Goal: Check status

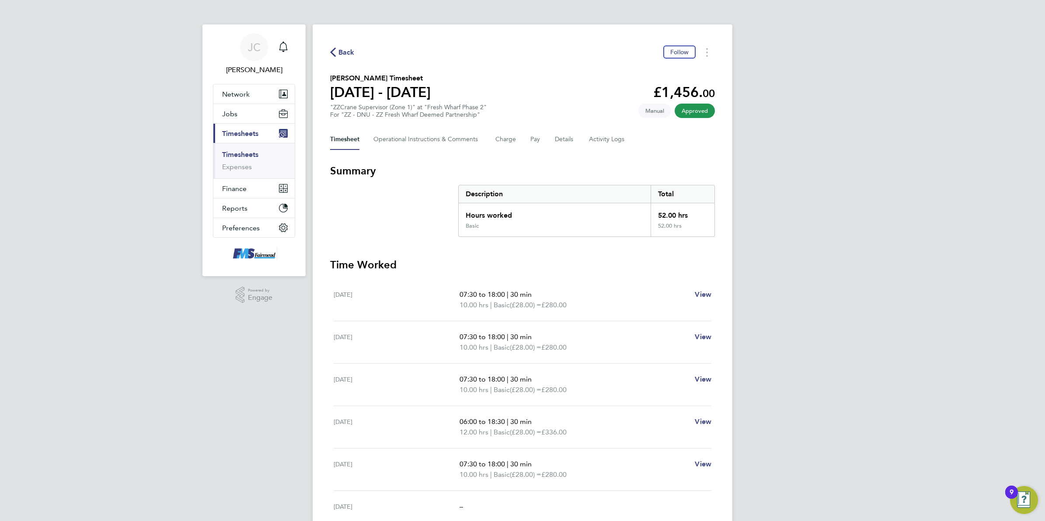
click at [351, 51] on span "Back" at bounding box center [347, 52] width 16 height 10
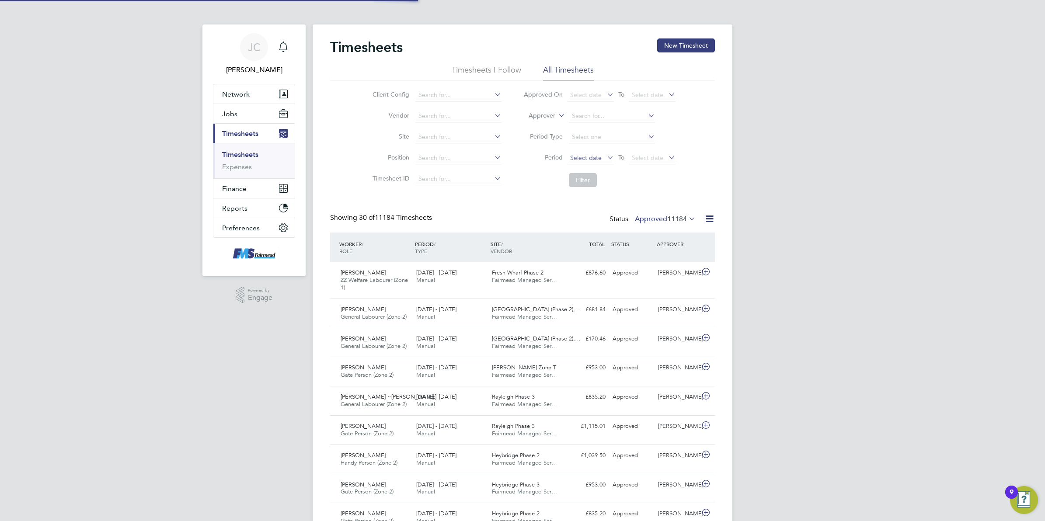
click at [580, 155] on span "Select date" at bounding box center [585, 158] width 31 height 8
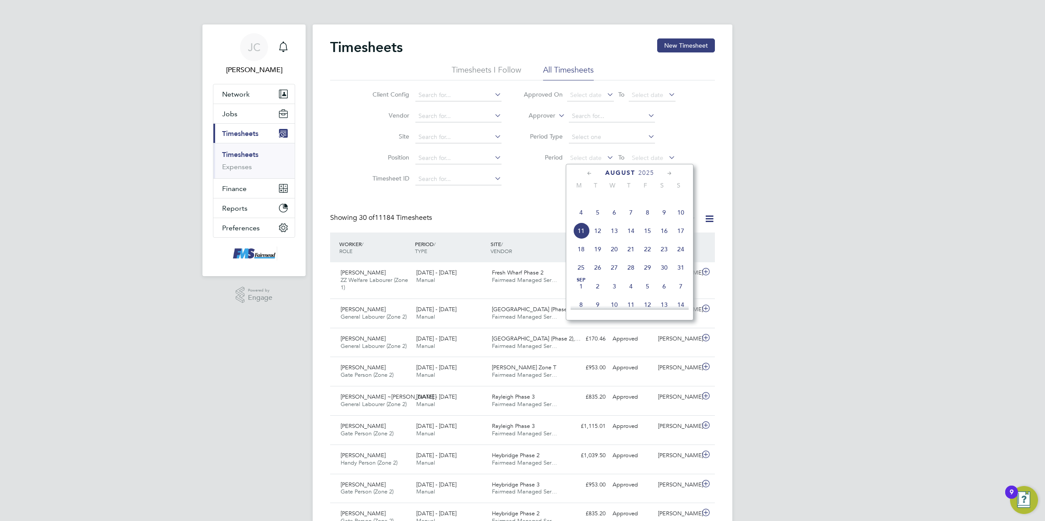
click at [580, 220] on span "4" at bounding box center [581, 212] width 17 height 17
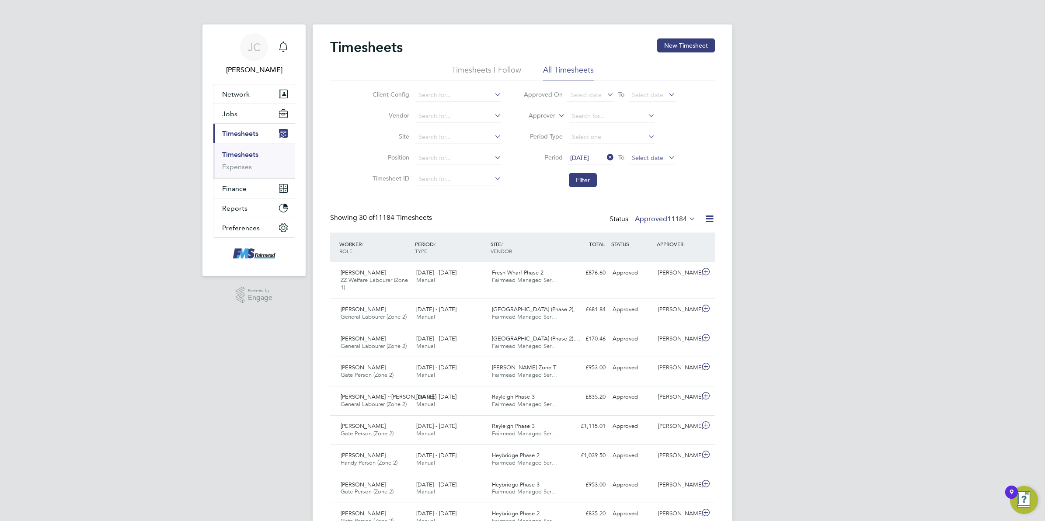
click at [650, 157] on span "Select date" at bounding box center [647, 158] width 31 height 8
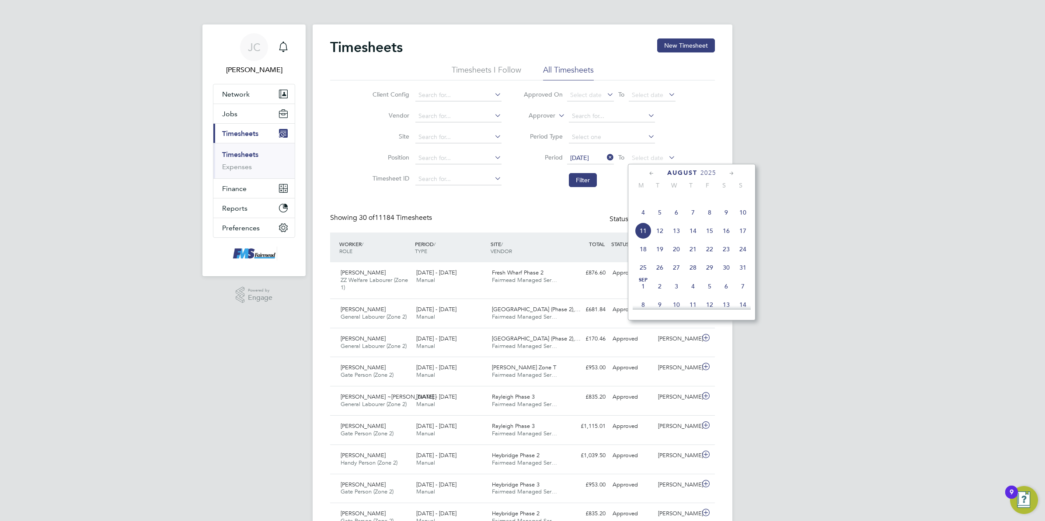
click at [746, 221] on span "10" at bounding box center [743, 212] width 17 height 17
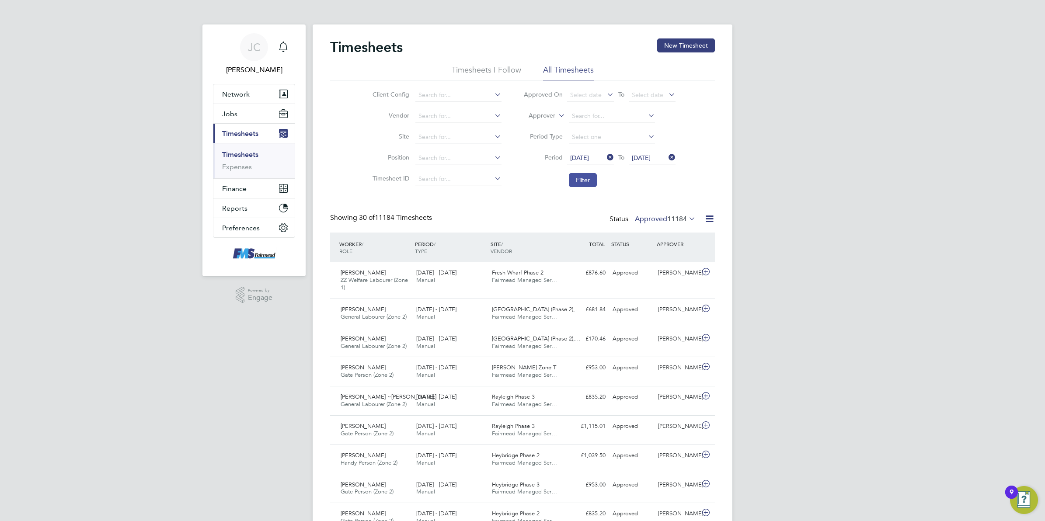
click at [573, 179] on button "Filter" at bounding box center [583, 180] width 28 height 14
click at [827, 178] on div "[PERSON_NAME] Notifications Applications: Network Team Members Businesses Sites…" at bounding box center [522, 468] width 1045 height 937
click at [684, 216] on span "20" at bounding box center [683, 219] width 8 height 9
drag, startPoint x: 825, startPoint y: 178, endPoint x: 832, endPoint y: 170, distance: 10.2
click at [832, 182] on div "[PERSON_NAME] Notifications Applications: Network Team Members Businesses Sites…" at bounding box center [522, 468] width 1045 height 937
